Goal: Transaction & Acquisition: Purchase product/service

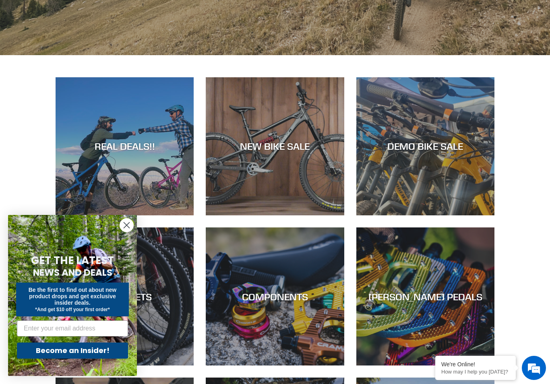
scroll to position [293, 0]
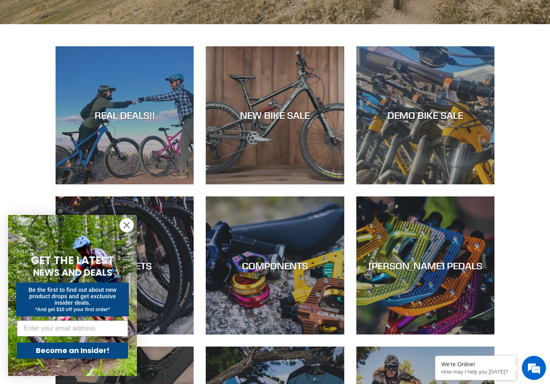
click at [108, 117] on div "REAL DEALS!!" at bounding box center [125, 116] width 138 height 12
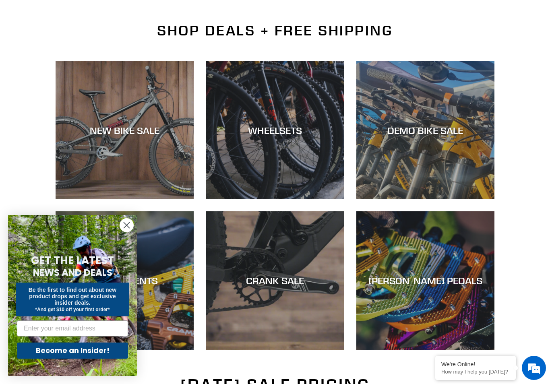
click at [452, 132] on div "DEMO BIKE SALE" at bounding box center [426, 130] width 138 height 12
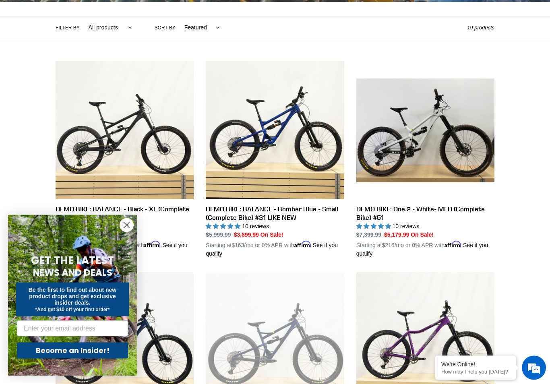
scroll to position [179, 0]
click at [130, 232] on icon "Close dialog" at bounding box center [127, 225] width 14 height 14
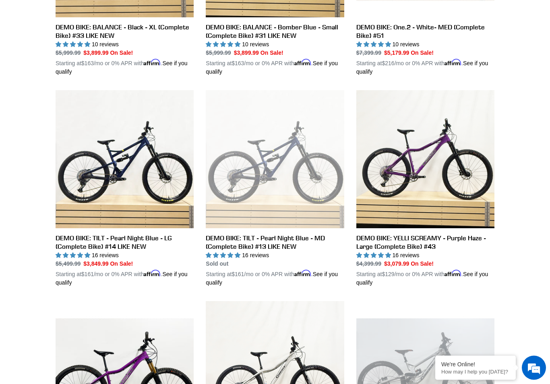
scroll to position [361, 0]
click at [306, 166] on link "DEMO BIKE: TILT - Pearl Night Blue - MD (Complete Bike) #13 LIKE NEW" at bounding box center [275, 188] width 138 height 197
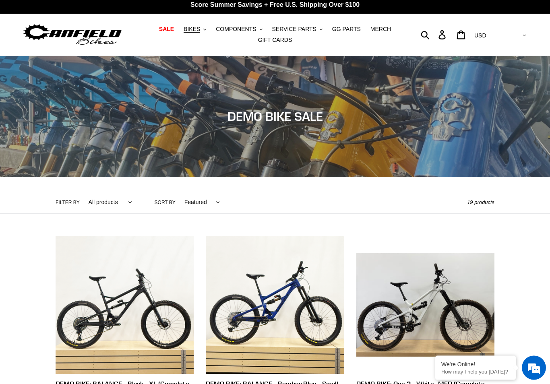
scroll to position [0, 0]
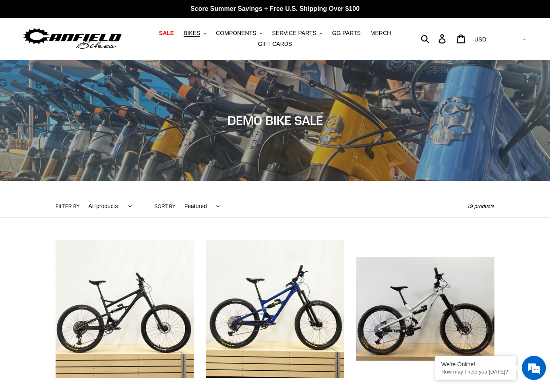
click at [200, 30] on span "BIKES" at bounding box center [192, 33] width 17 height 7
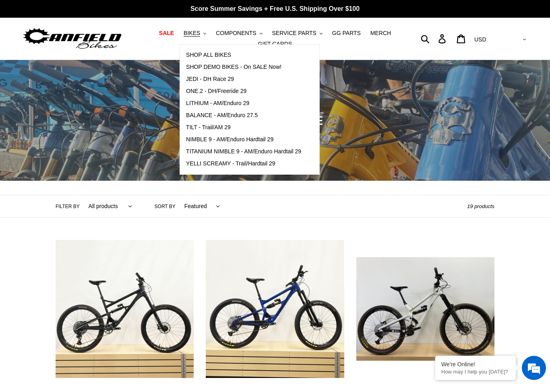
click at [222, 128] on span "TILT - Trail/AM 29" at bounding box center [208, 127] width 45 height 7
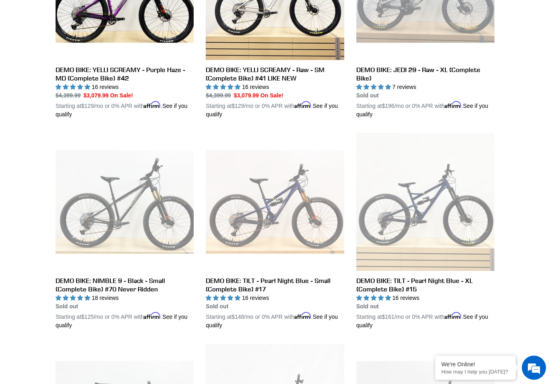
scroll to position [741, 0]
click at [315, 216] on link "DEMO BIKE: TILT - Pearl Night Blue - Small (Complete Bike) #17" at bounding box center [275, 231] width 138 height 197
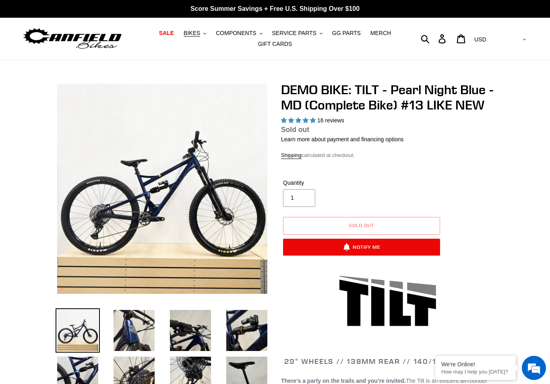
select select "highest-rating"
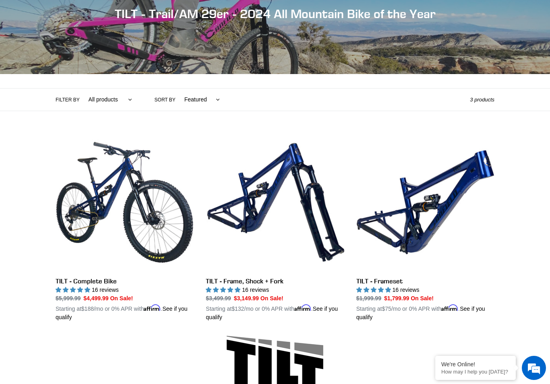
click at [140, 210] on link "TILT - Complete Bike" at bounding box center [125, 227] width 138 height 189
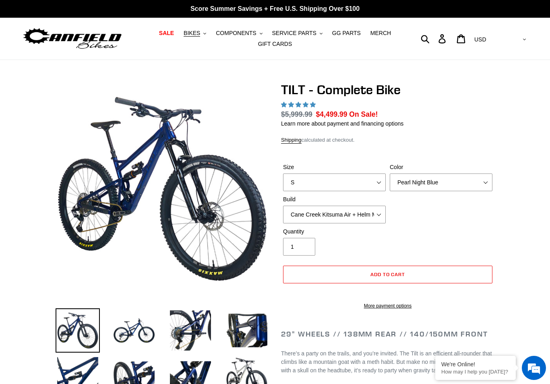
click at [376, 182] on select "S M L" at bounding box center [334, 183] width 103 height 18
select select "highest-rating"
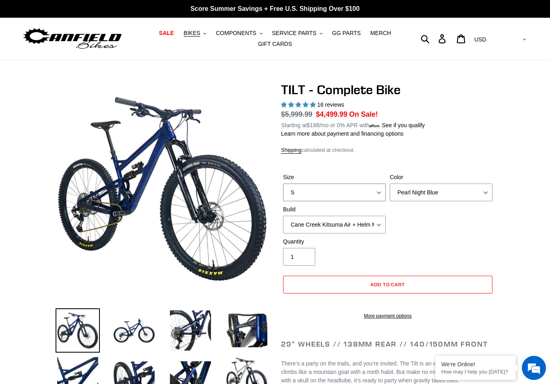
select select "M"
click at [459, 191] on select "Pearl Night Blue Stealth Silver Raw" at bounding box center [441, 193] width 103 height 18
click at [447, 195] on select "Pearl Night Blue Stealth Silver Raw" at bounding box center [441, 193] width 103 height 18
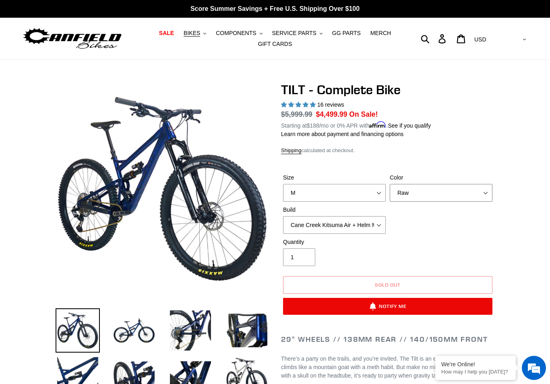
click at [449, 191] on select "Pearl Night Blue Stealth Silver Raw" at bounding box center [441, 193] width 103 height 18
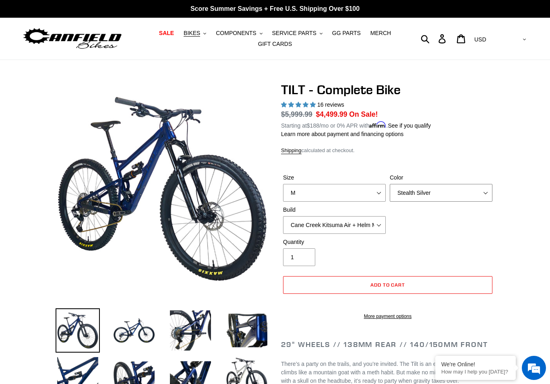
click at [446, 192] on select "Pearl Night Blue Stealth Silver Raw" at bounding box center [441, 193] width 103 height 18
select select "Pearl Night Blue"
click at [442, 190] on select "Pearl Night Blue Stealth Silver Raw" at bounding box center [441, 193] width 103 height 18
click at [380, 221] on select "Cane Creek Kitsuma Air + Helm MKII 140 + SRAM GX Cane Creek Kitsuma Air + Helm …" at bounding box center [334, 225] width 103 height 18
click at [369, 230] on select "Cane Creek Kitsuma Air + Helm MKII 140 + SRAM GX Cane Creek Kitsuma Air + Helm …" at bounding box center [334, 225] width 103 height 18
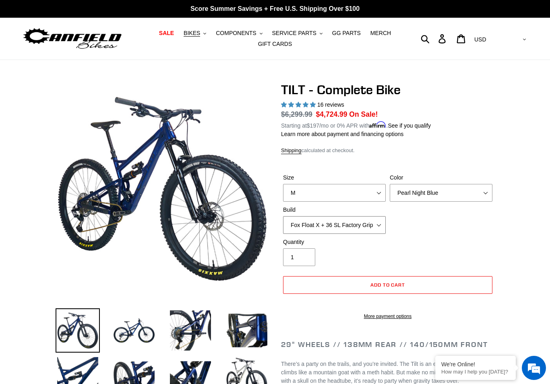
click at [373, 223] on select "Cane Creek Kitsuma Air + Helm MKII 140 + SRAM GX Cane Creek Kitsuma Air + Helm …" at bounding box center [334, 225] width 103 height 18
click at [375, 226] on select "Cane Creek Kitsuma Air + Helm MKII 140 + SRAM GX Cane Creek Kitsuma Air + Helm …" at bounding box center [334, 225] width 103 height 18
click at [375, 224] on select "Cane Creek Kitsuma Air + Helm MKII 140 + SRAM GX Cane Creek Kitsuma Air + Helm …" at bounding box center [334, 225] width 103 height 18
click at [386, 221] on select "Cane Creek Kitsuma Air + Helm MKII 140 + SRAM GX Cane Creek Kitsuma Air + Helm …" at bounding box center [334, 225] width 103 height 18
select select "Fox Float X + 36 SL Factory Grip X 140 + Shimano XT"
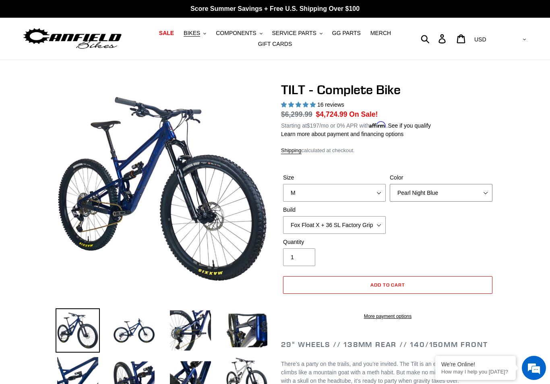
click at [419, 196] on select "Pearl Night Blue Stealth Silver Raw" at bounding box center [441, 193] width 103 height 18
select select "Stealth Silver"
click at [374, 221] on select "Cane Creek Kitsuma Air + Helm MKII 140 + SRAM GX Cane Creek Kitsuma Air + Helm …" at bounding box center [334, 225] width 103 height 18
click at [370, 228] on select "Cane Creek Kitsuma Air + Helm MKII 140 + SRAM GX Cane Creek Kitsuma Air + Helm …" at bounding box center [334, 225] width 103 height 18
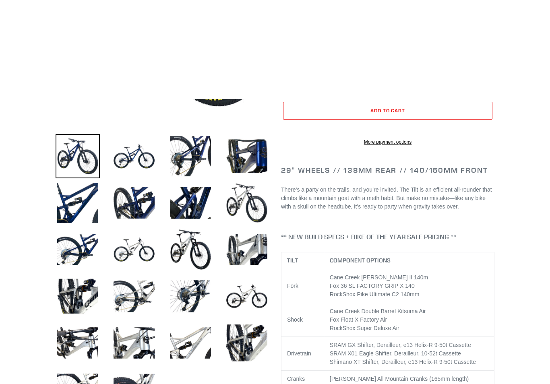
scroll to position [118, 0]
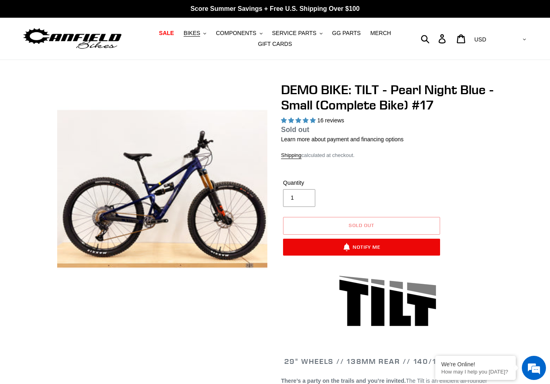
select select "highest-rating"
click at [382, 35] on span "MERCH" at bounding box center [381, 33] width 21 height 7
